Goal: Task Accomplishment & Management: Use online tool/utility

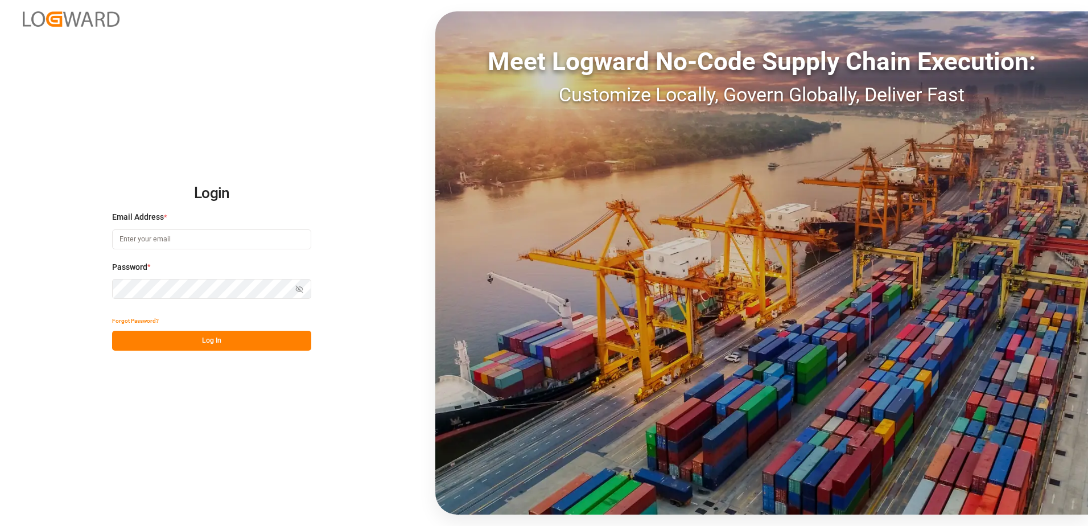
click at [149, 245] on input at bounding box center [211, 239] width 199 height 20
type input "[EMAIL_ADDRESS][PERSON_NAME][DOMAIN_NAME]"
drag, startPoint x: 194, startPoint y: 349, endPoint x: 157, endPoint y: 340, distance: 38.5
click at [194, 346] on button "Log In" at bounding box center [211, 341] width 199 height 20
click at [196, 342] on button "Log In" at bounding box center [211, 341] width 199 height 20
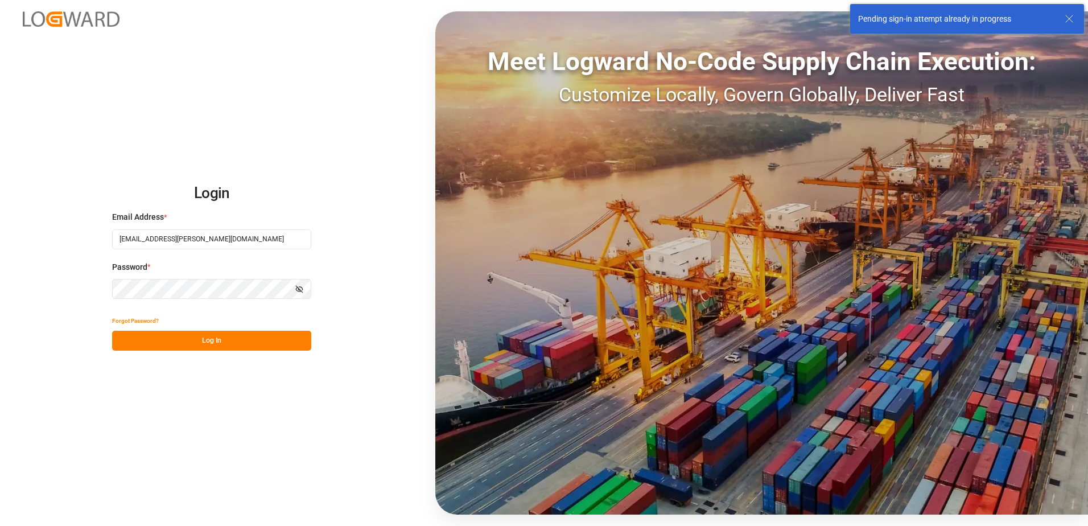
click at [1074, 18] on icon at bounding box center [1070, 19] width 14 height 14
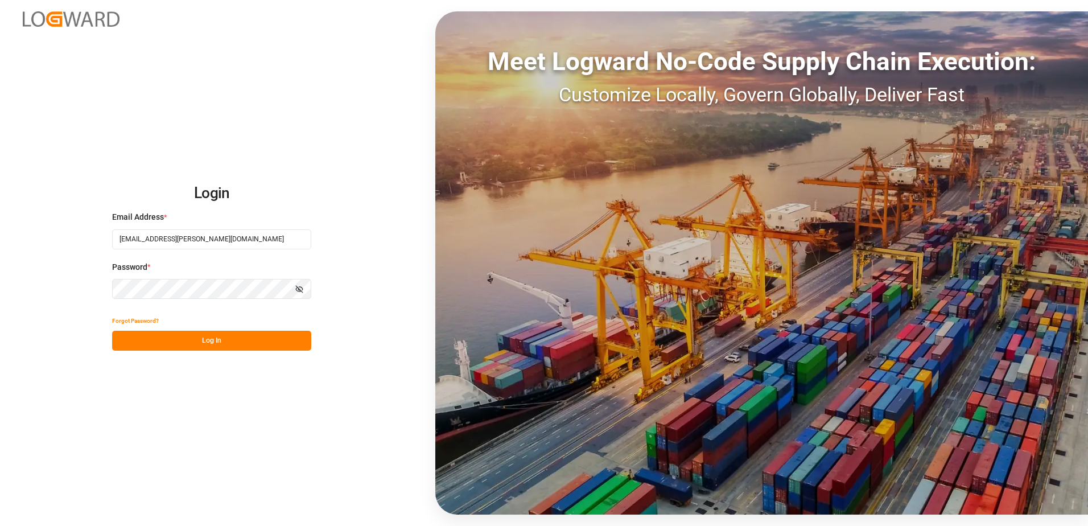
click at [207, 338] on button "Log In" at bounding box center [211, 341] width 199 height 20
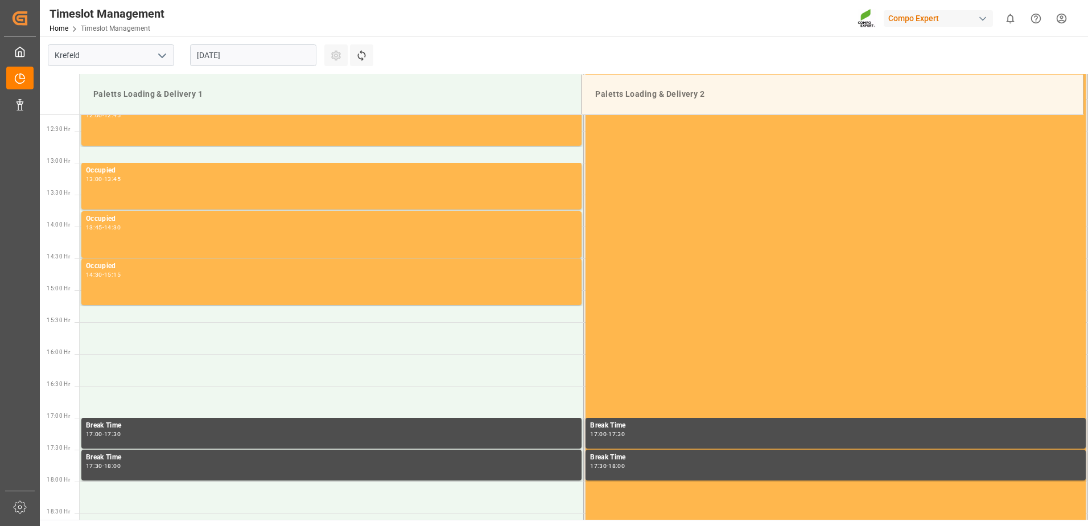
scroll to position [885, 0]
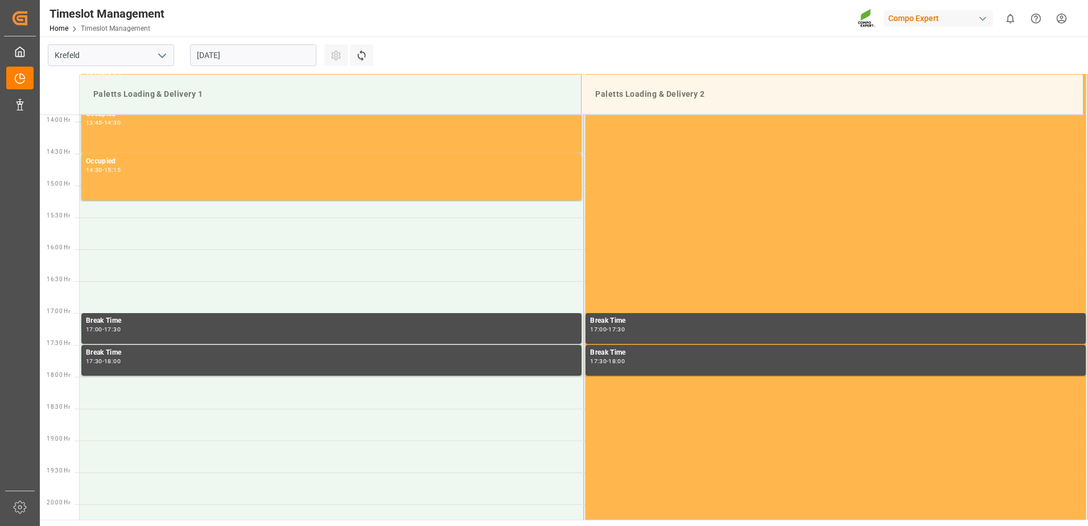
click at [212, 55] on input "[DATE]" at bounding box center [253, 55] width 126 height 22
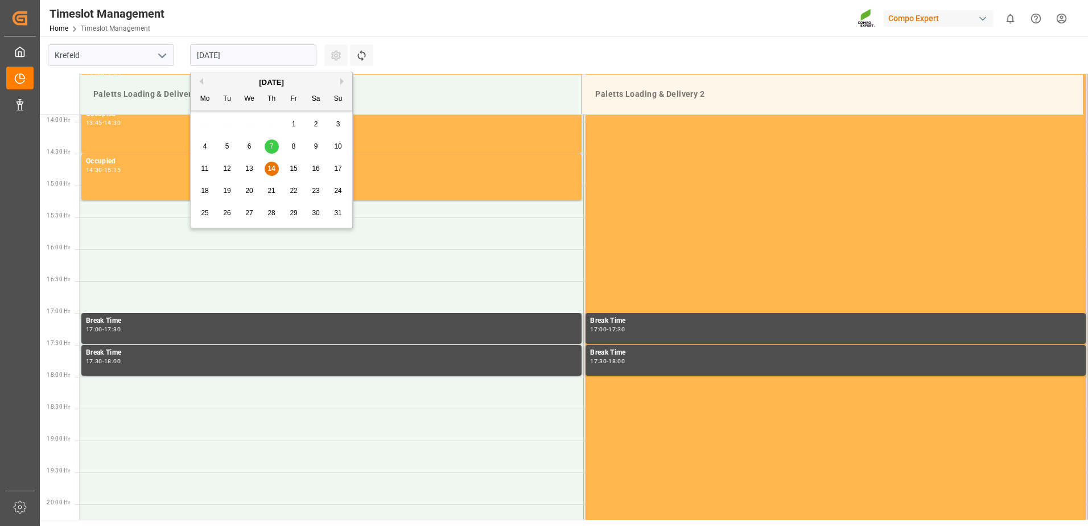
click at [298, 163] on div "15" at bounding box center [294, 169] width 14 height 14
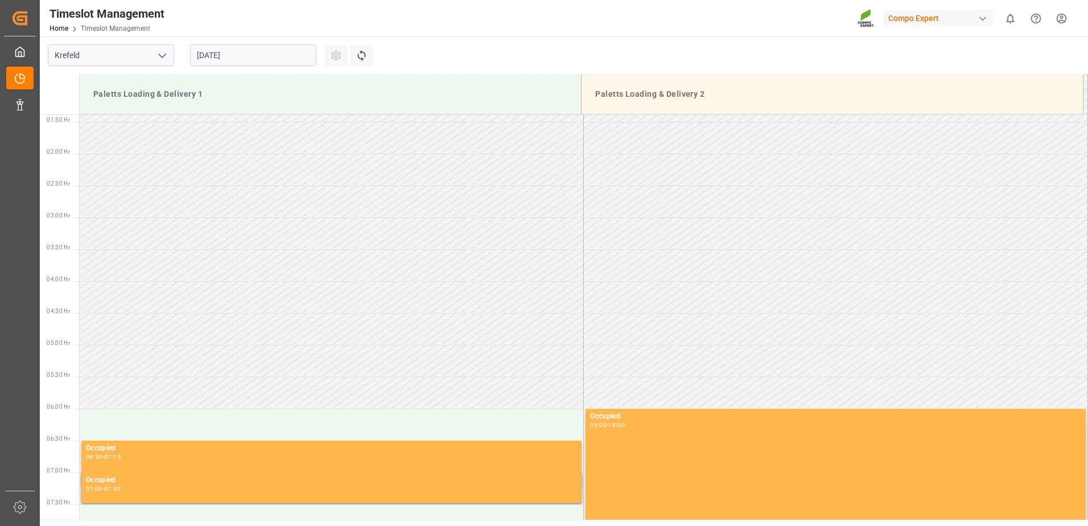
scroll to position [88, 0]
